Goal: Transaction & Acquisition: Obtain resource

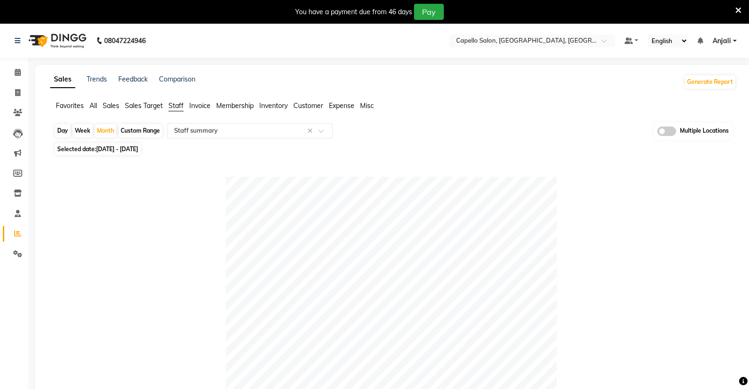
select select "full_report"
select select "csv"
click at [520, 40] on input "text" at bounding box center [522, 41] width 137 height 9
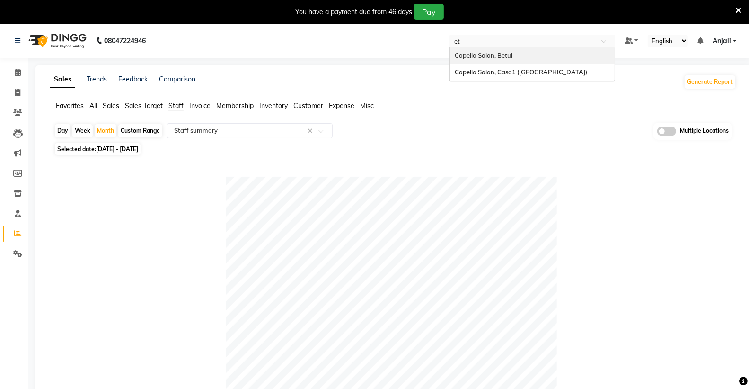
type input "ete"
click at [522, 57] on span "Capello Salon, Casa1 ([GEOGRAPHIC_DATA])" at bounding box center [521, 56] width 133 height 8
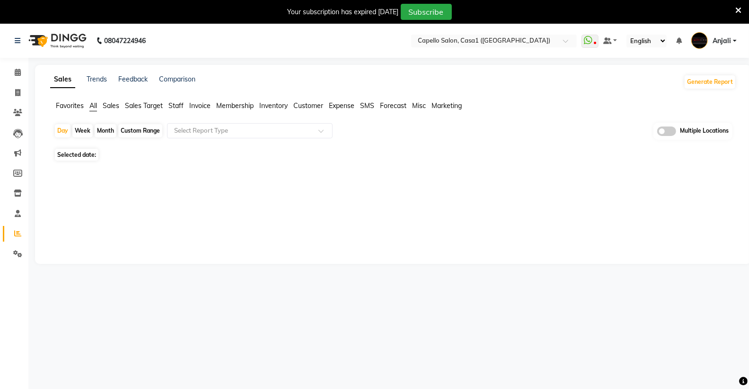
select select "en"
click at [174, 105] on span "Staff" at bounding box center [175, 105] width 15 height 9
click at [184, 130] on input "text" at bounding box center [240, 130] width 136 height 9
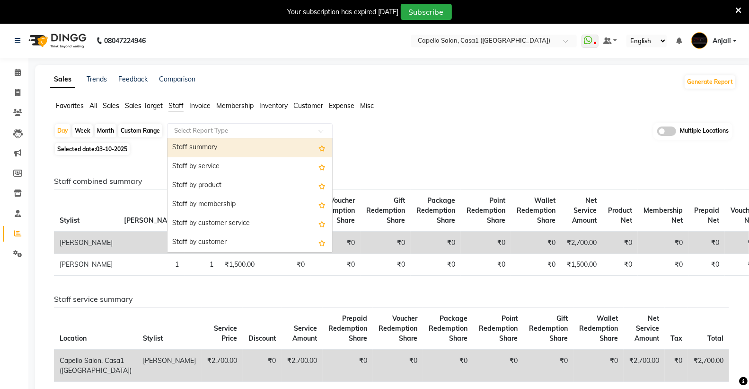
click at [193, 144] on div "Staff summary" at bounding box center [250, 147] width 165 height 19
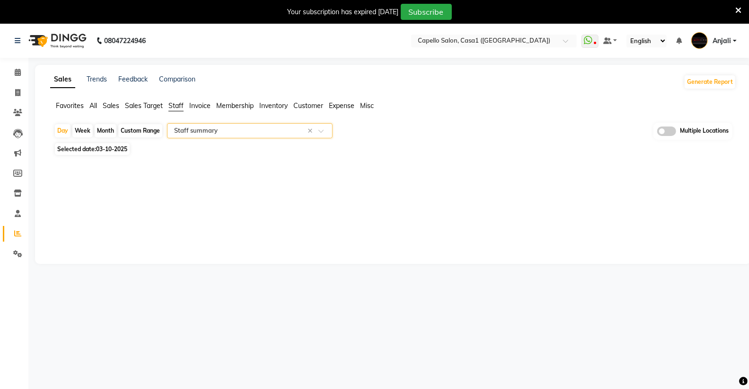
click at [110, 129] on div "Month" at bounding box center [106, 130] width 22 height 13
select select "10"
select select "2025"
select select "full_report"
select select "csv"
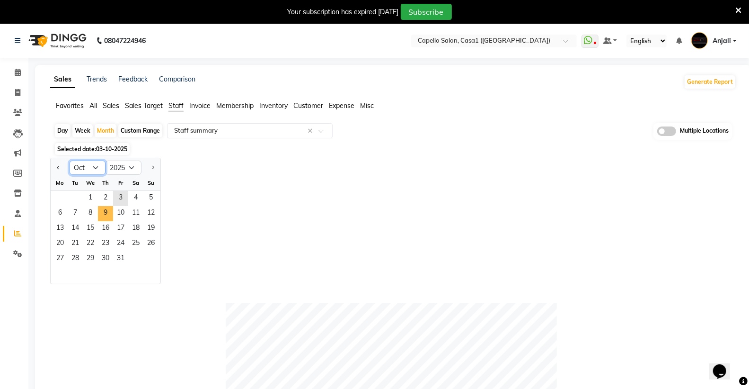
click at [98, 168] on select "Jan Feb Mar Apr May Jun Jul Aug Sep Oct Nov Dec" at bounding box center [88, 167] width 36 height 14
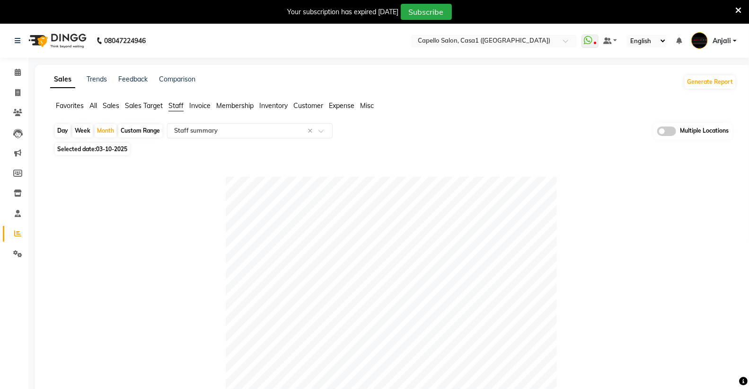
click at [114, 150] on span "03-10-2025" at bounding box center [111, 148] width 31 height 7
select select "10"
select select "2025"
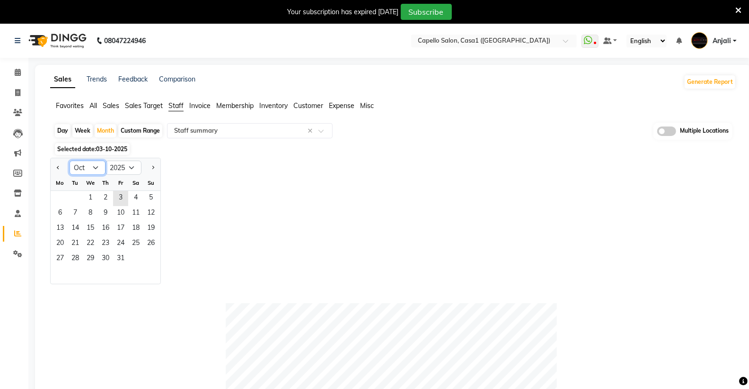
drag, startPoint x: 96, startPoint y: 169, endPoint x: 90, endPoint y: 173, distance: 6.4
click at [96, 169] on select "Jan Feb Mar Apr May Jun [DATE] Aug Sep Oct Nov Dec" at bounding box center [88, 167] width 36 height 14
select select "9"
click at [70, 160] on select "Jan Feb Mar Apr May Jun [DATE] Aug Sep Oct Nov Dec" at bounding box center [88, 167] width 36 height 14
click at [60, 201] on span "1" at bounding box center [60, 198] width 15 height 15
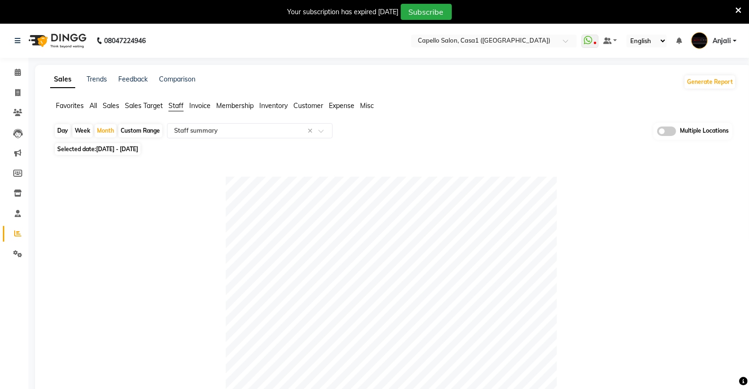
click at [735, 11] on icon at bounding box center [738, 10] width 6 height 9
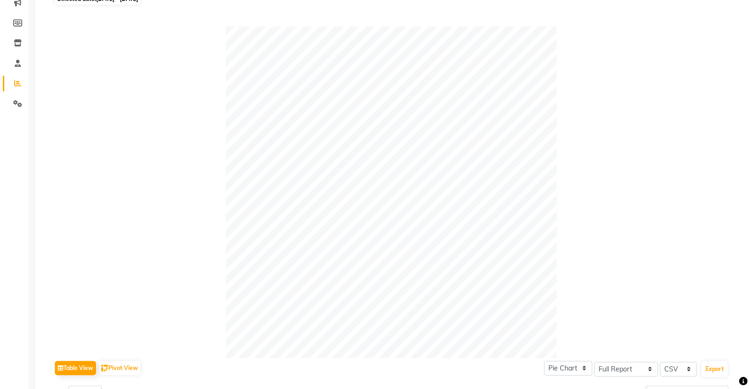
scroll to position [158, 0]
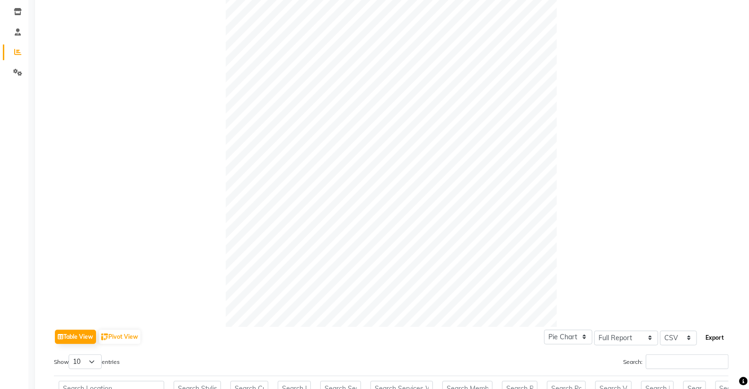
click at [720, 340] on button "Export" at bounding box center [715, 337] width 26 height 16
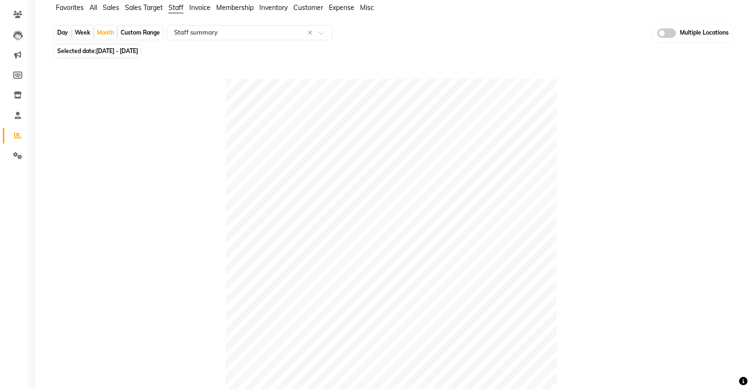
scroll to position [0, 0]
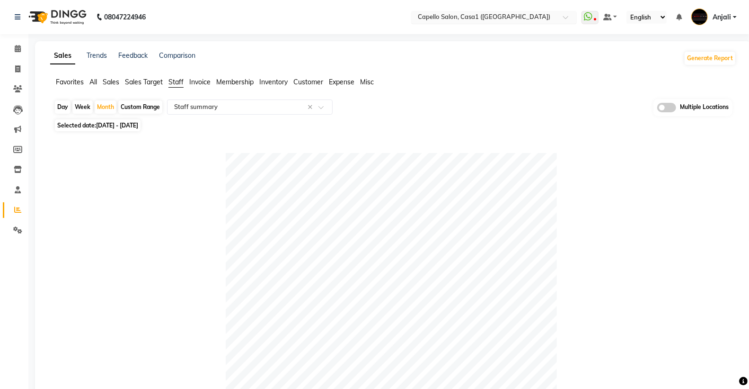
click at [457, 19] on input "text" at bounding box center [484, 17] width 137 height 9
type input "stu"
click at [458, 23] on ng-dropdown-panel "Capello Salon, Studio" at bounding box center [494, 32] width 166 height 18
click at [458, 32] on span "Capello Salon, Studio" at bounding box center [447, 32] width 62 height 8
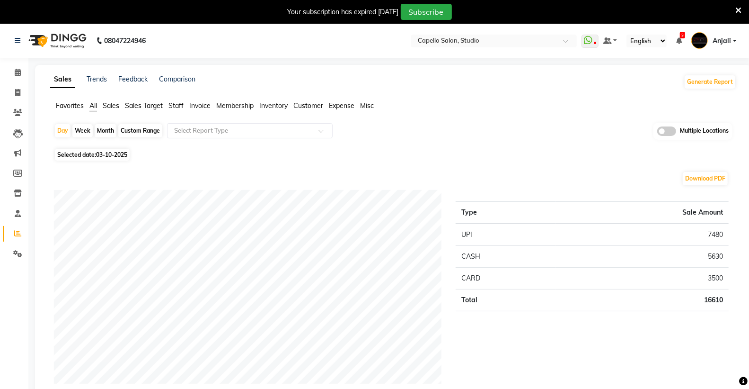
click at [177, 105] on span "Staff" at bounding box center [175, 105] width 15 height 9
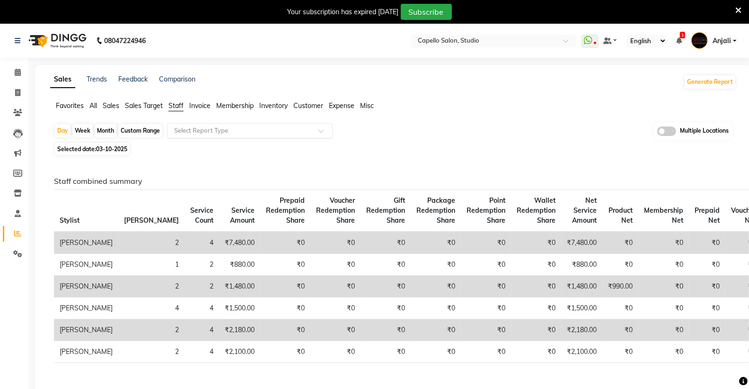
click at [182, 129] on input "text" at bounding box center [240, 130] width 136 height 9
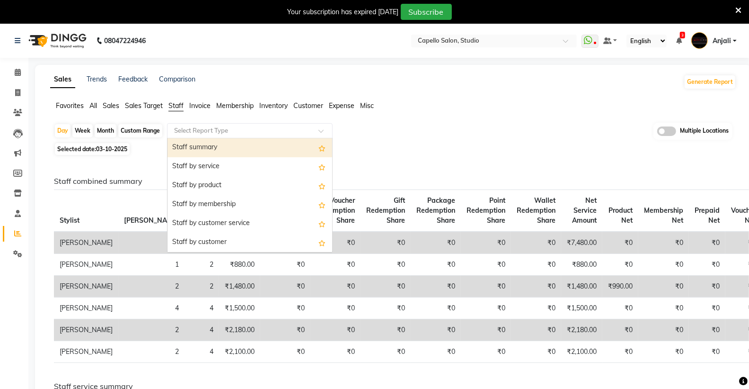
click at [178, 144] on div "Staff summary" at bounding box center [250, 147] width 165 height 19
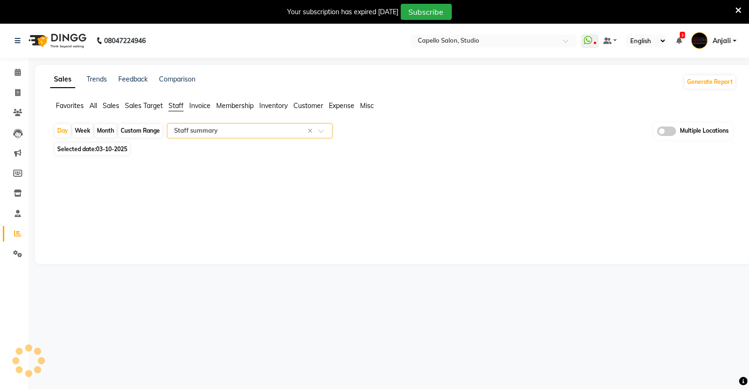
click at [90, 152] on span "Selected date: 03-10-2025" at bounding box center [92, 149] width 75 height 12
select select "full_report"
select select "csv"
click at [100, 126] on div "Month" at bounding box center [106, 130] width 22 height 13
select select "10"
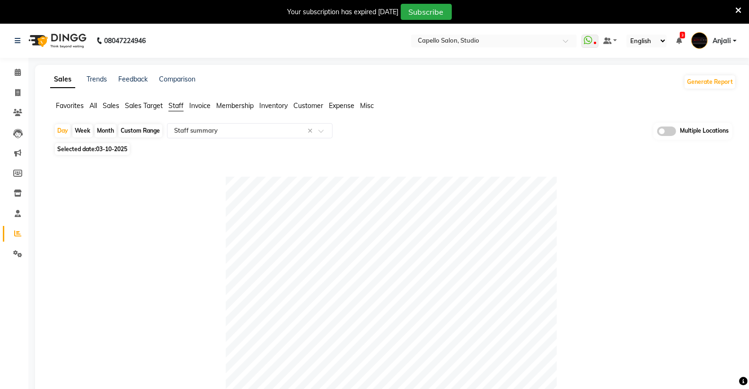
select select "2025"
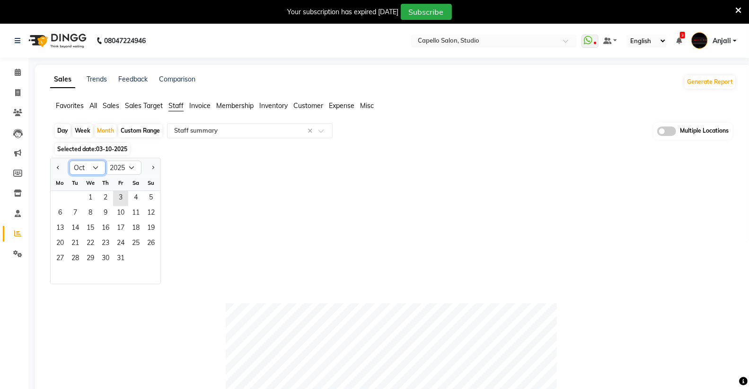
click at [96, 166] on select "Jan Feb Mar Apr May Jun Jul Aug Sep Oct Nov Dec" at bounding box center [88, 167] width 36 height 14
select select "9"
click at [70, 160] on select "Jan Feb Mar Apr May Jun Jul Aug Sep Oct Nov Dec" at bounding box center [88, 167] width 36 height 14
click at [59, 198] on span "1" at bounding box center [60, 198] width 15 height 15
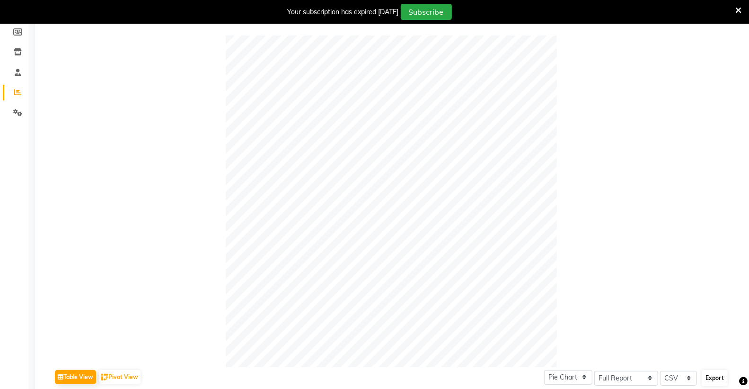
scroll to position [368, 0]
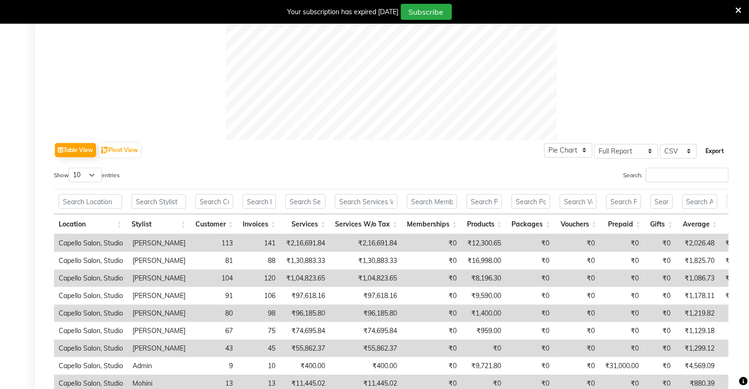
click at [715, 149] on button "Export" at bounding box center [715, 151] width 26 height 16
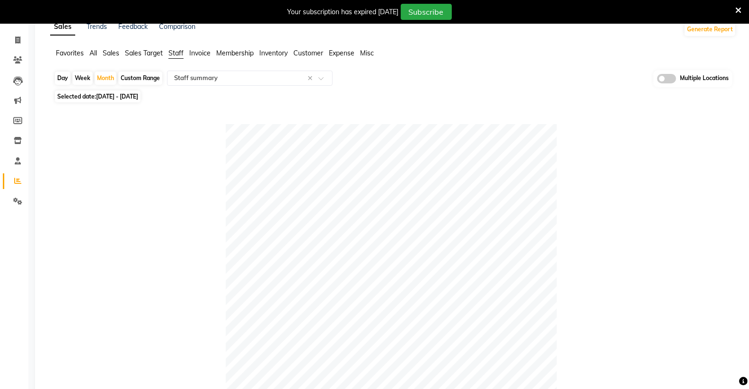
scroll to position [0, 0]
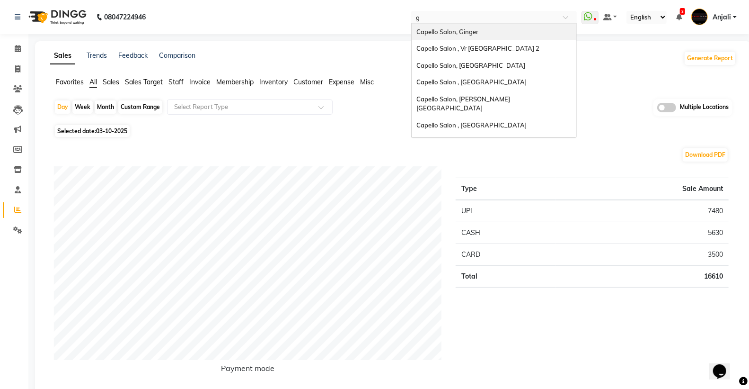
type input "gi"
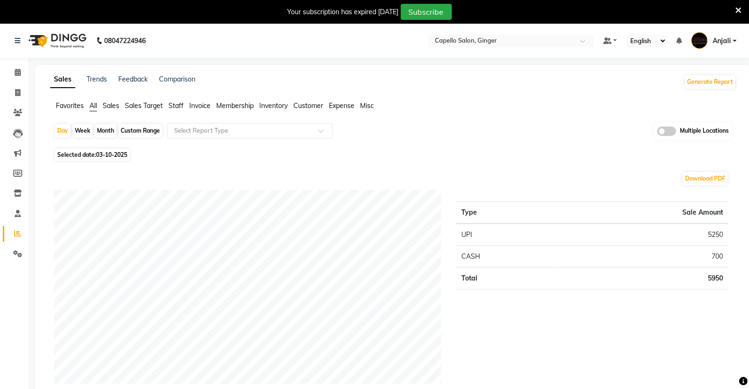
click at [181, 108] on span "Staff" at bounding box center [175, 105] width 15 height 9
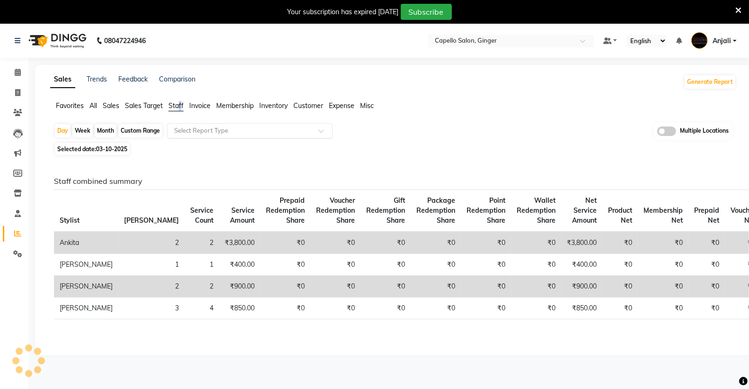
click at [184, 124] on div "Select Report Type" at bounding box center [250, 130] width 166 height 15
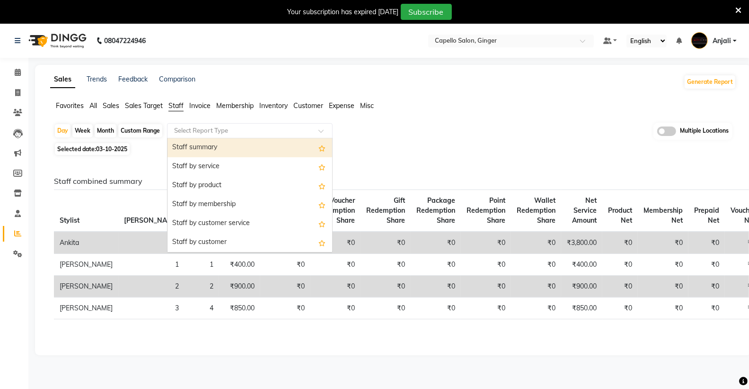
click at [192, 148] on div "Staff summary" at bounding box center [250, 147] width 165 height 19
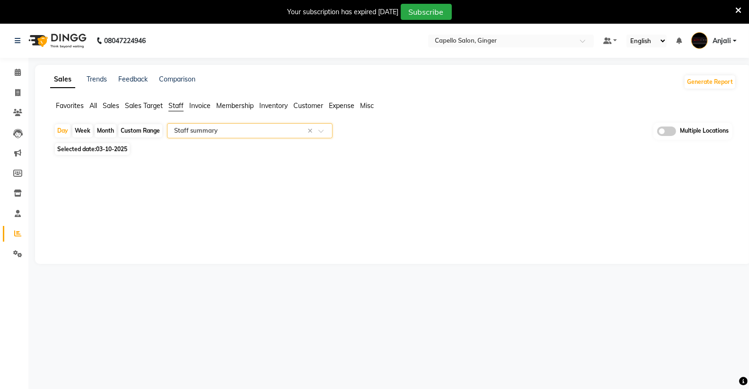
select select "full_report"
select select "csv"
click at [97, 131] on div "Month" at bounding box center [106, 130] width 22 height 13
select select "10"
select select "2025"
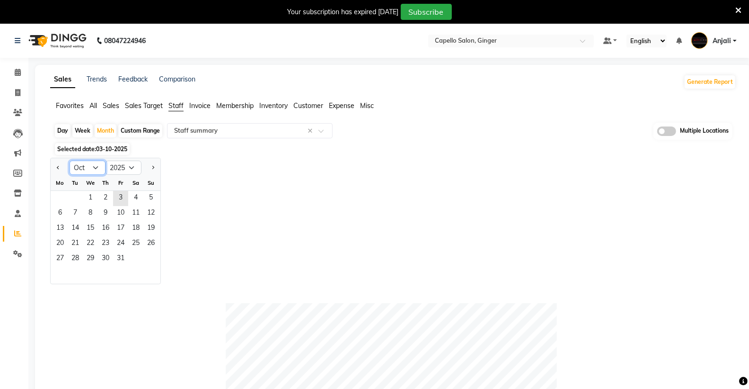
click at [87, 170] on select "Jan Feb Mar Apr May Jun [DATE] Aug Sep Oct Nov Dec" at bounding box center [88, 167] width 36 height 14
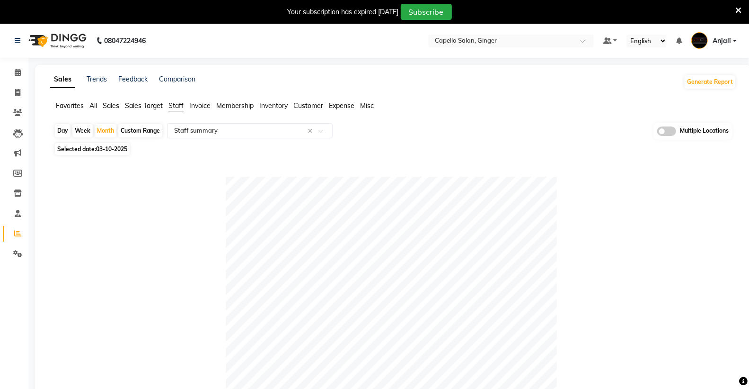
click at [82, 286] on div at bounding box center [391, 342] width 675 height 331
click at [107, 129] on div "Month" at bounding box center [106, 130] width 22 height 13
select select "10"
select select "2025"
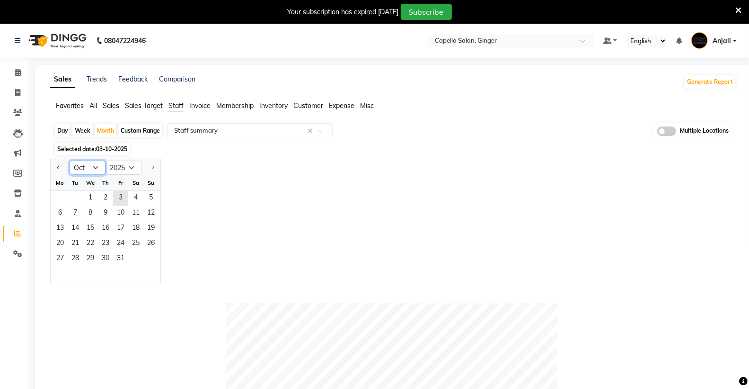
click at [97, 169] on select "Jan Feb Mar Apr May Jun [DATE] Aug Sep Oct Nov Dec" at bounding box center [88, 167] width 36 height 14
select select "9"
click at [70, 160] on select "Jan Feb Mar Apr May Jun [DATE] Aug Sep Oct Nov Dec" at bounding box center [88, 167] width 36 height 14
click at [63, 201] on span "1" at bounding box center [60, 198] width 15 height 15
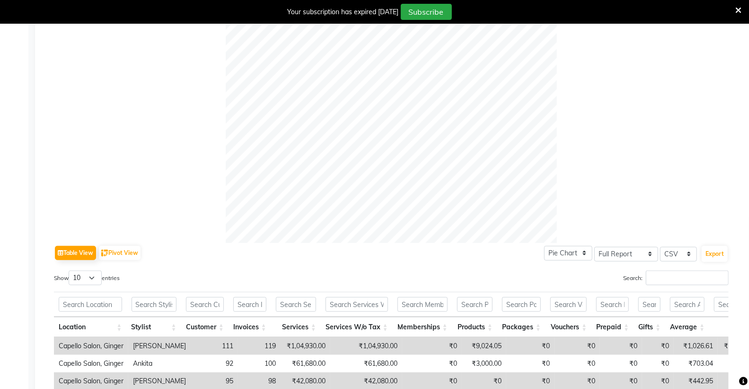
scroll to position [315, 0]
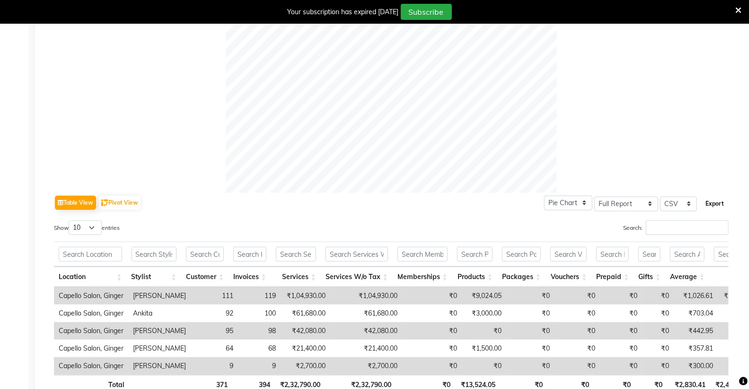
click at [714, 206] on button "Export" at bounding box center [715, 203] width 26 height 16
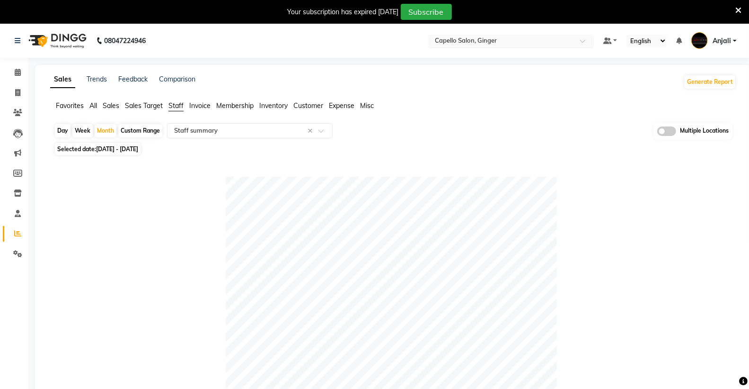
click at [522, 39] on input "text" at bounding box center [501, 41] width 137 height 9
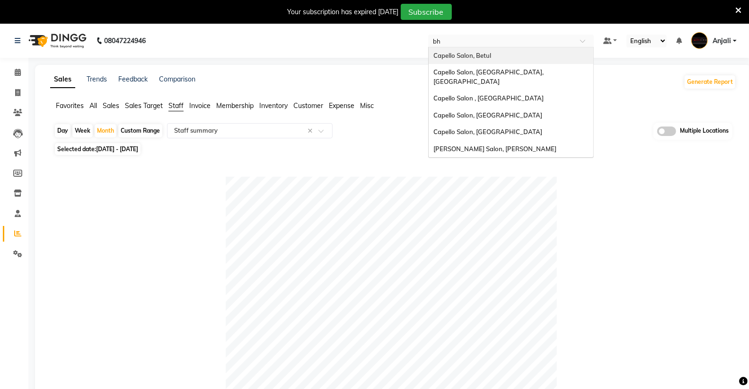
type input "bhi"
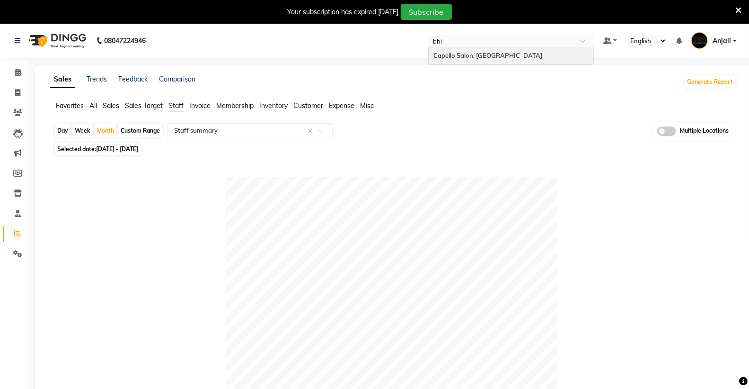
click at [504, 51] on div "Capello Salon, Bhilai" at bounding box center [511, 55] width 165 height 17
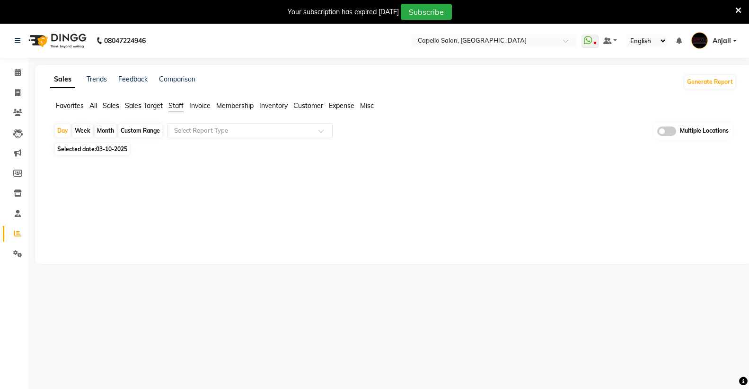
click at [186, 131] on input "text" at bounding box center [240, 130] width 136 height 9
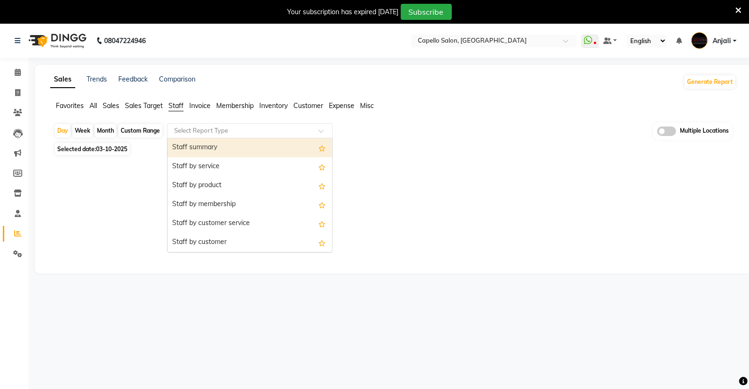
click at [202, 143] on div "Staff summary" at bounding box center [250, 147] width 165 height 19
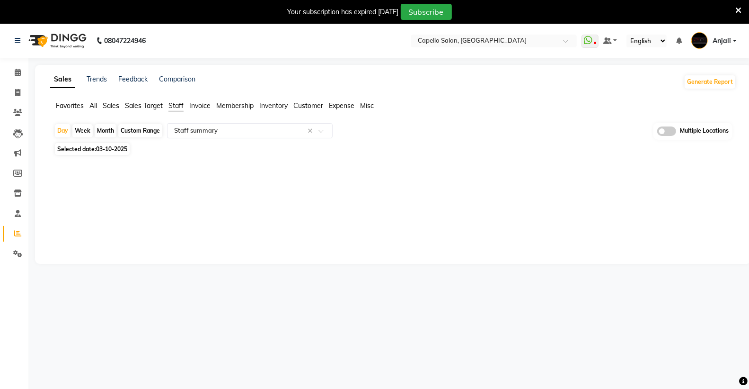
click at [106, 134] on div "Month" at bounding box center [106, 130] width 22 height 13
select select "10"
select select "2025"
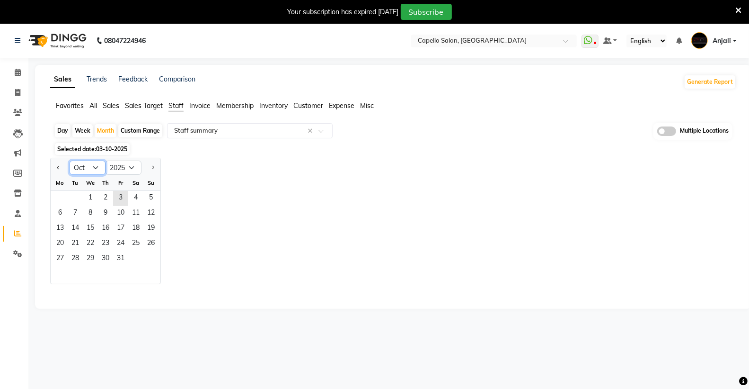
click at [92, 171] on select "Jan Feb Mar Apr May Jun [DATE] Aug Sep Oct Nov Dec" at bounding box center [88, 167] width 36 height 14
select select "9"
click at [70, 160] on select "Jan Feb Mar Apr May Jun [DATE] Aug Sep Oct Nov Dec" at bounding box center [88, 167] width 36 height 14
click at [62, 199] on span "1" at bounding box center [60, 198] width 15 height 15
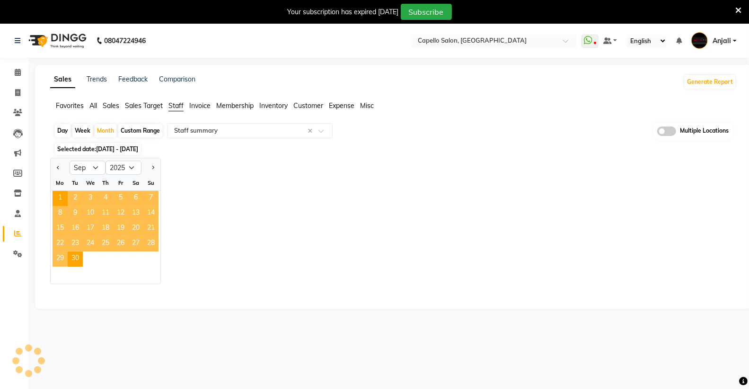
select select "full_report"
select select "csv"
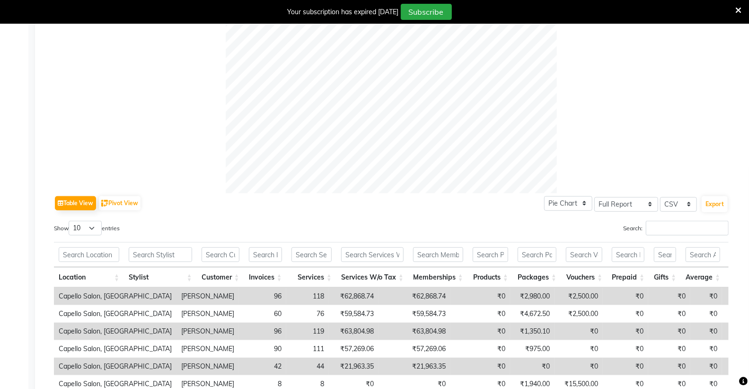
scroll to position [315, 0]
click at [715, 204] on button "Export" at bounding box center [715, 203] width 26 height 16
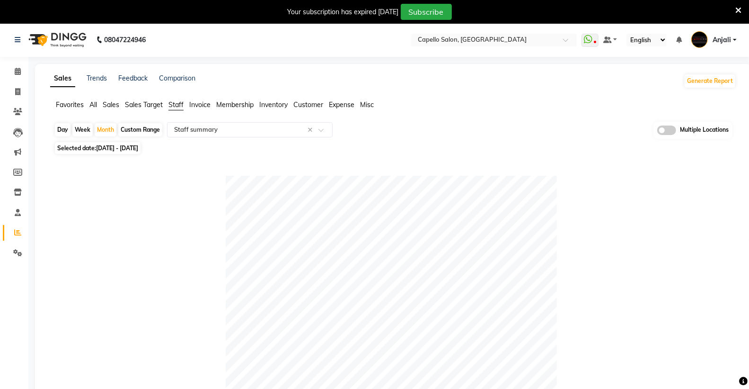
scroll to position [0, 0]
click at [510, 30] on nav "08047224946 Select Location × Capello Salon, Bhilai WhatsApp Status ✕ Status: D…" at bounding box center [374, 41] width 749 height 34
click at [510, 38] on input "text" at bounding box center [484, 41] width 137 height 9
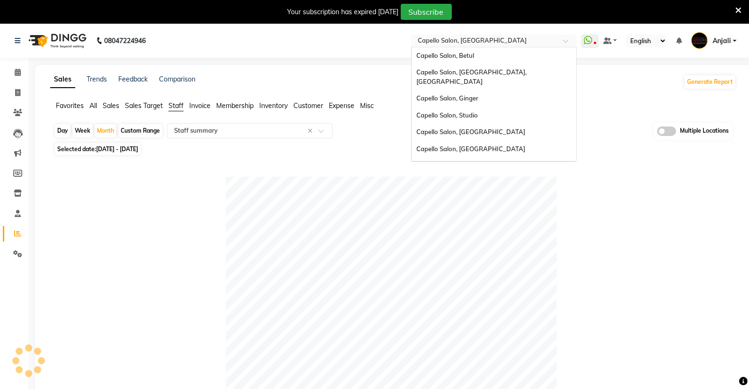
scroll to position [252, 0]
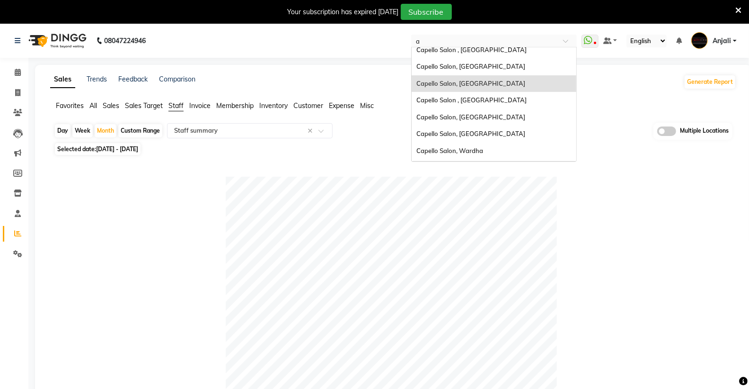
type input "am"
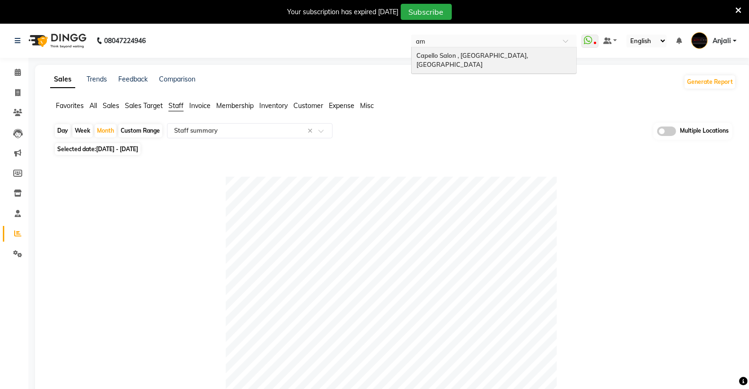
click at [484, 59] on div "Capello Salon , [GEOGRAPHIC_DATA], [GEOGRAPHIC_DATA]" at bounding box center [494, 60] width 165 height 26
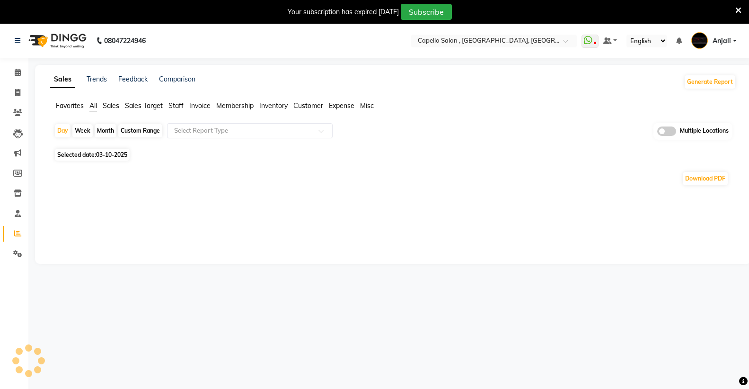
click at [735, 8] on icon at bounding box center [738, 10] width 6 height 9
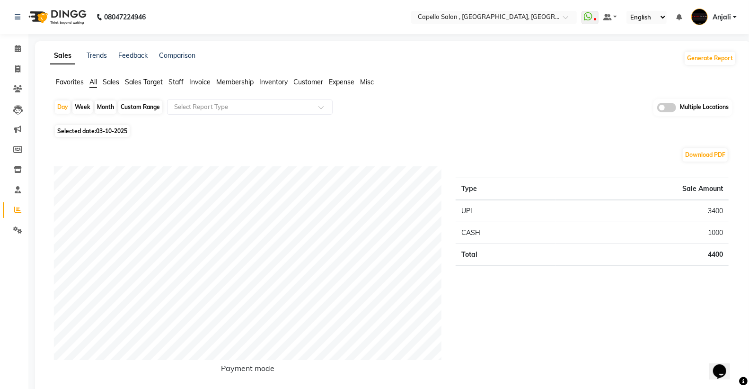
click at [175, 78] on span "Staff" at bounding box center [175, 82] width 15 height 9
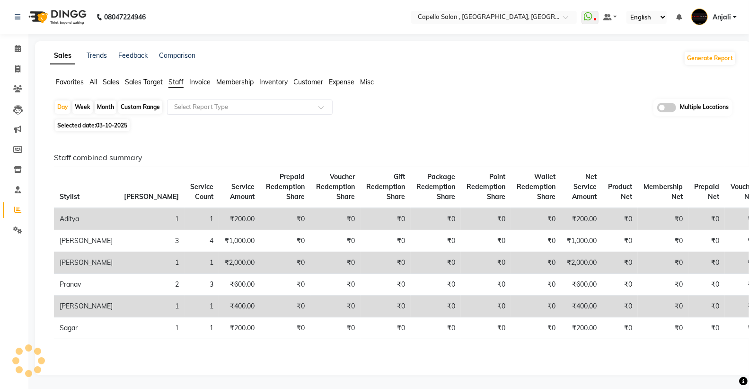
click at [202, 101] on div "Select Report Type" at bounding box center [250, 106] width 166 height 15
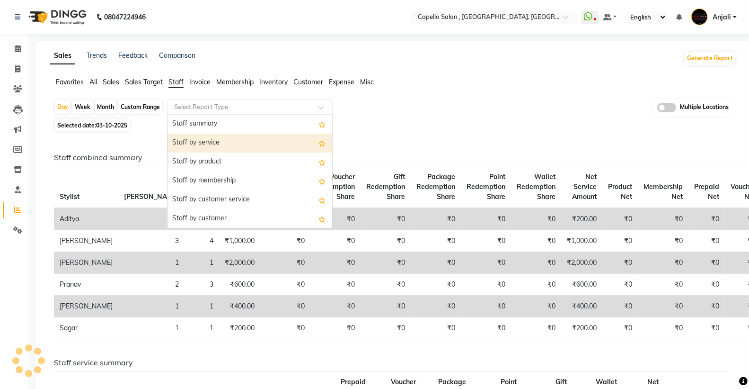
click at [215, 144] on div "Staff by service" at bounding box center [250, 142] width 165 height 19
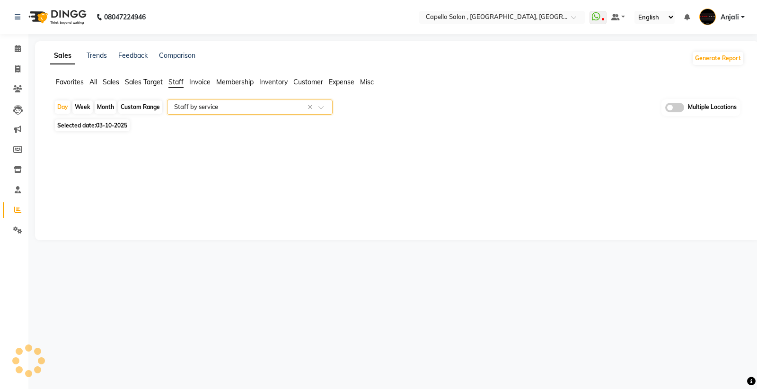
click at [220, 104] on input "text" at bounding box center [240, 106] width 136 height 9
select select "full_report"
select select "csv"
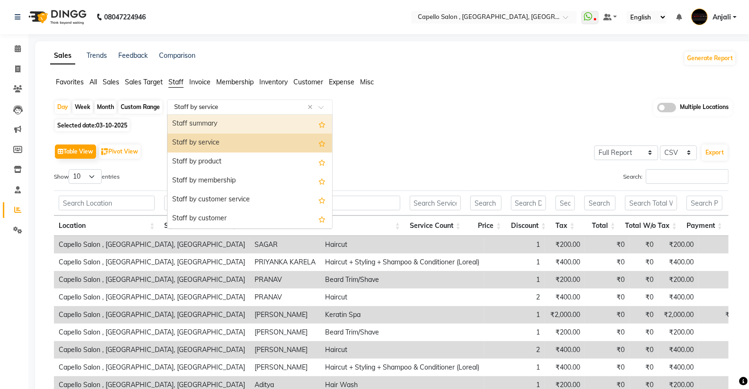
click at [219, 122] on div "Staff summary" at bounding box center [250, 124] width 165 height 19
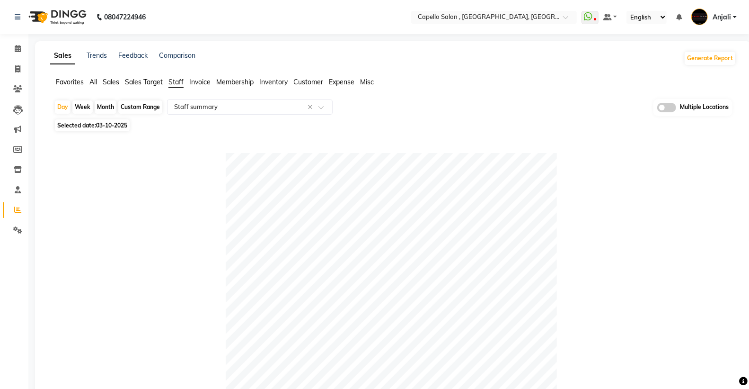
click at [106, 103] on div "Month" at bounding box center [106, 106] width 22 height 13
select select "10"
select select "2025"
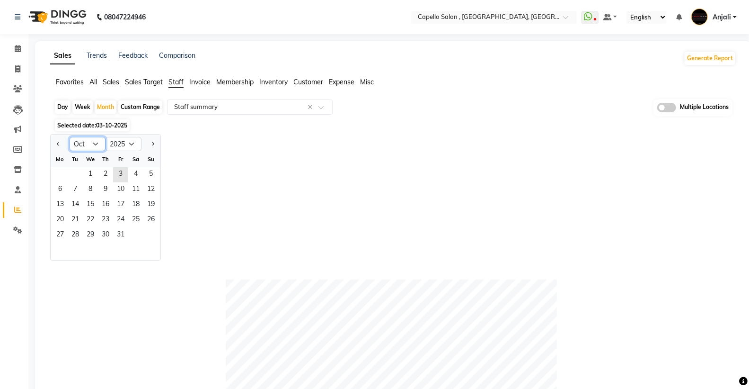
click at [99, 144] on select "Jan Feb Mar Apr May Jun [DATE] Aug Sep Oct Nov Dec" at bounding box center [88, 144] width 36 height 14
select select "9"
click at [70, 137] on select "Jan Feb Mar Apr May Jun [DATE] Aug Sep Oct Nov Dec" at bounding box center [88, 144] width 36 height 14
click at [58, 173] on span "1" at bounding box center [60, 174] width 15 height 15
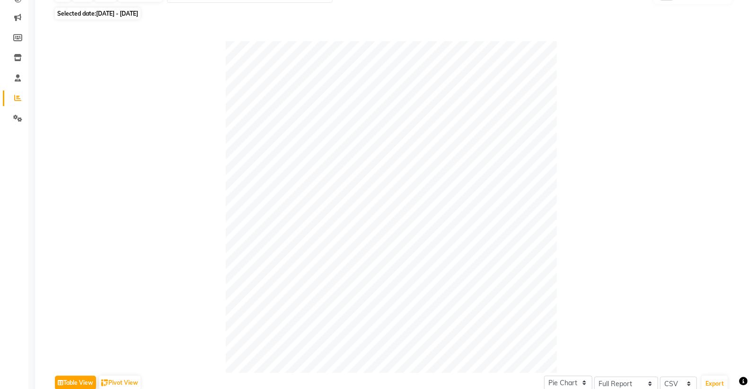
scroll to position [368, 0]
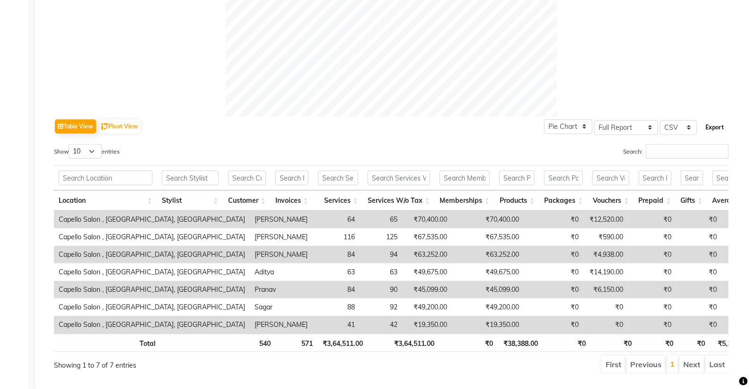
click at [713, 132] on button "Export" at bounding box center [715, 127] width 26 height 16
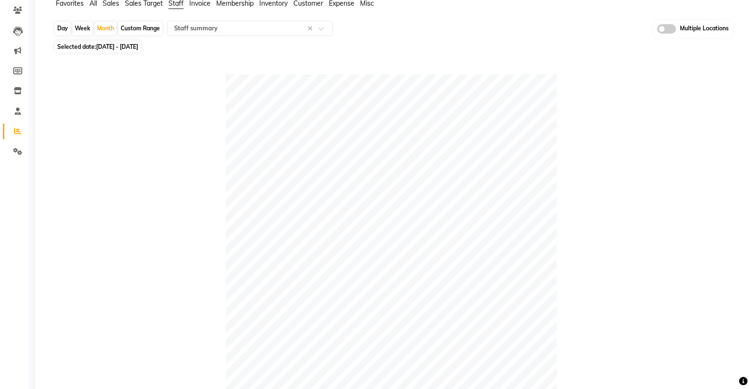
scroll to position [0, 0]
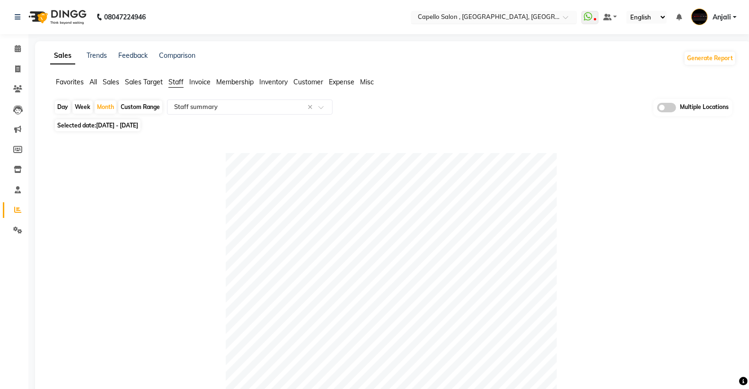
click at [491, 20] on input "text" at bounding box center [484, 17] width 137 height 9
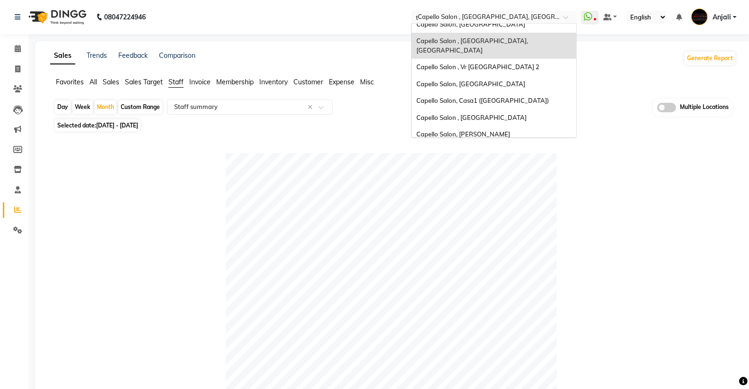
scroll to position [3, 0]
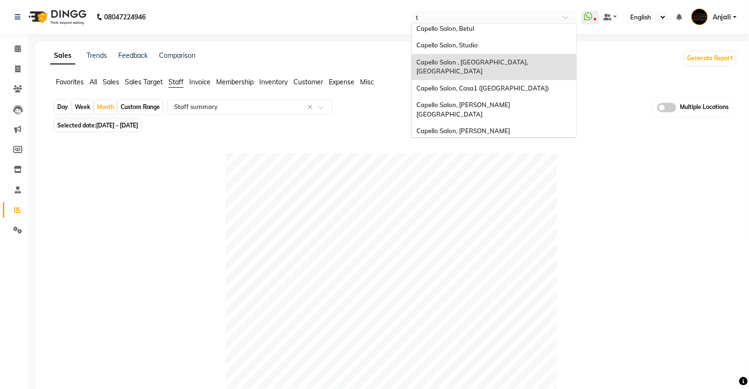
type input "tr"
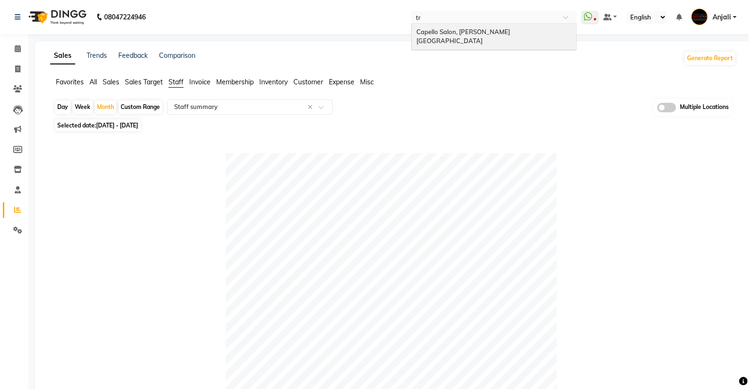
click at [481, 34] on span "Capello Salon, [PERSON_NAME][GEOGRAPHIC_DATA]" at bounding box center [463, 36] width 94 height 17
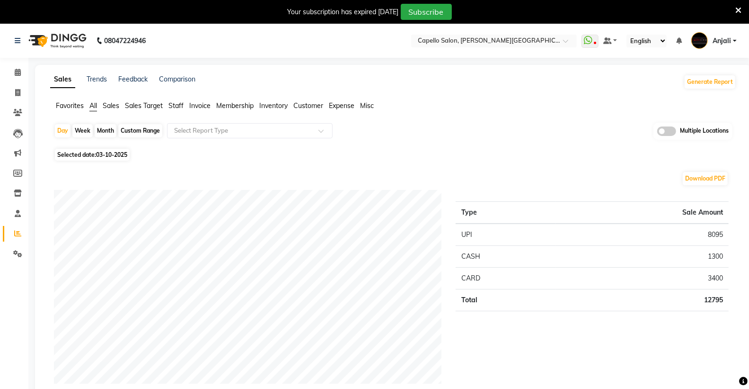
click at [181, 106] on span "Staff" at bounding box center [175, 105] width 15 height 9
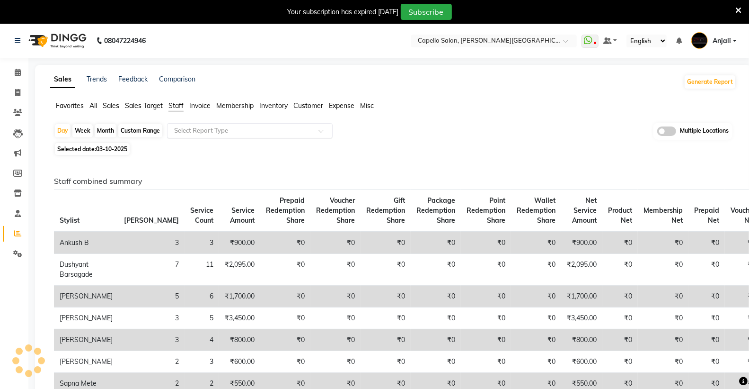
click at [189, 125] on div "Select Report Type" at bounding box center [250, 130] width 166 height 15
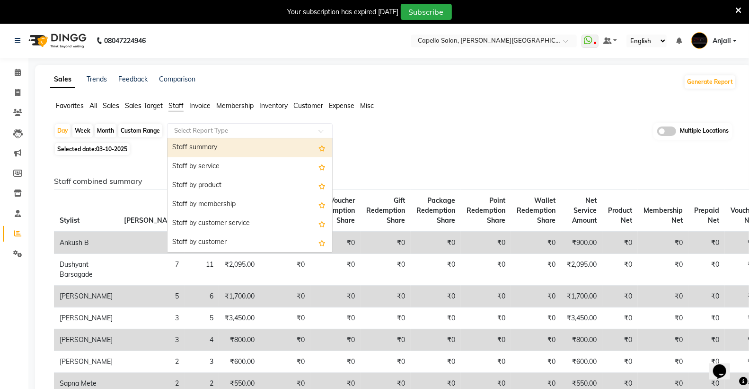
click at [206, 147] on div "Staff summary" at bounding box center [250, 147] width 165 height 19
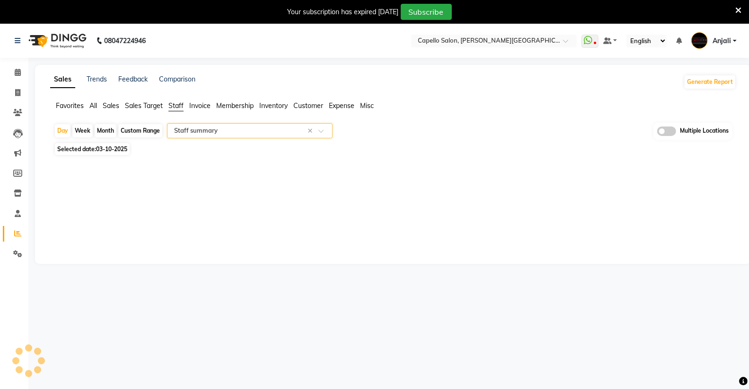
select select "full_report"
select select "csv"
click at [102, 129] on div "Month" at bounding box center [106, 130] width 22 height 13
select select "10"
select select "2025"
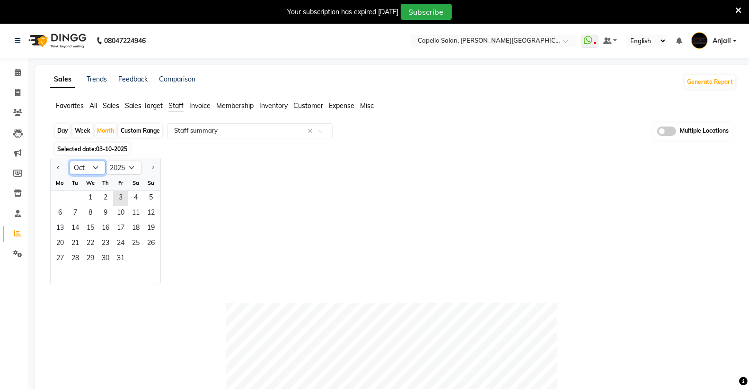
click at [96, 174] on select "Jan Feb Mar Apr May Jun [DATE] Aug Sep Oct Nov Dec" at bounding box center [88, 167] width 36 height 14
select select "9"
click at [70, 160] on select "Jan Feb Mar Apr May Jun [DATE] Aug Sep Oct Nov Dec" at bounding box center [88, 167] width 36 height 14
click at [56, 204] on span "1" at bounding box center [60, 198] width 15 height 15
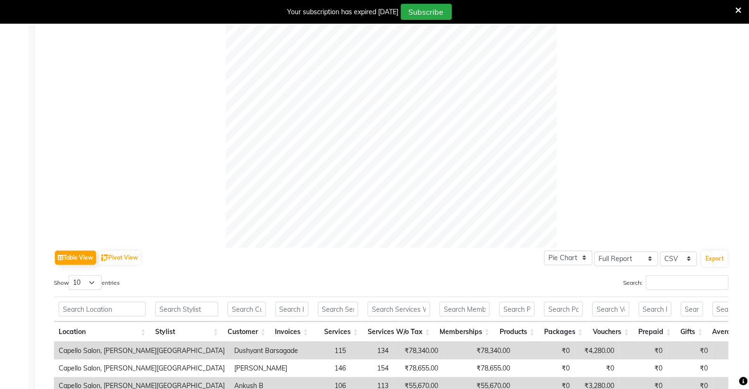
scroll to position [263, 0]
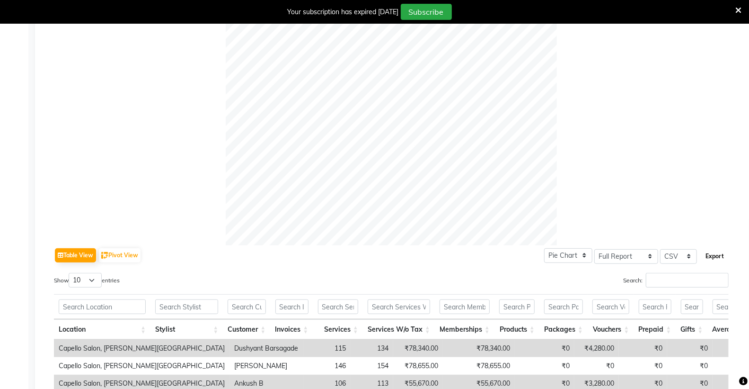
click at [713, 258] on button "Export" at bounding box center [715, 256] width 26 height 16
